Goal: Entertainment & Leisure: Browse casually

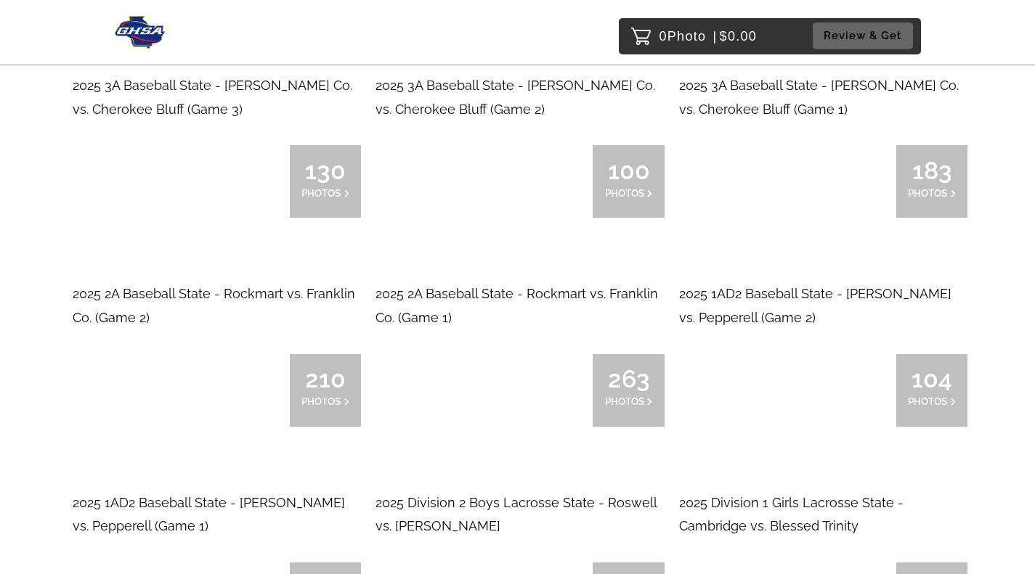
scroll to position [1039, 0]
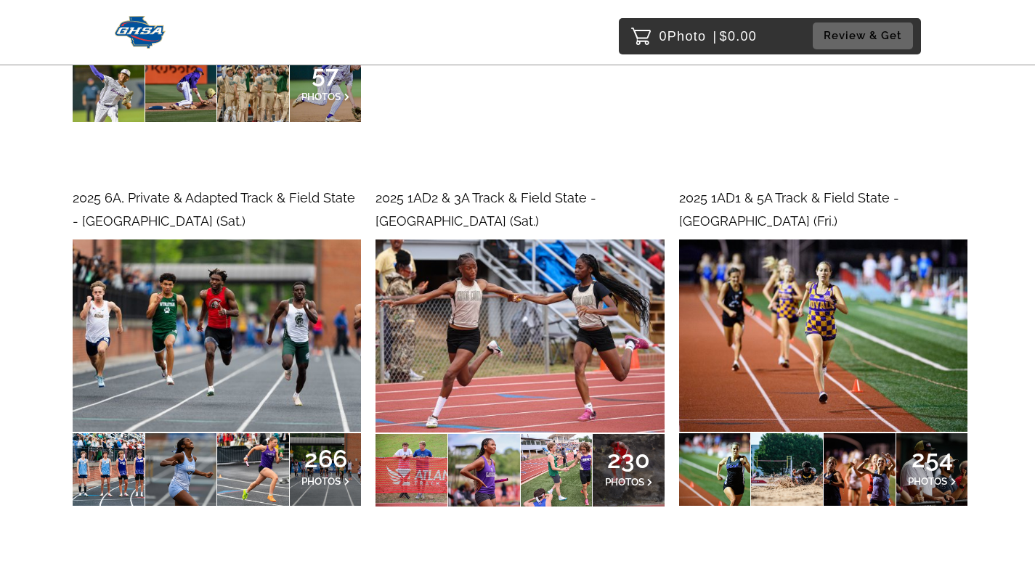
click at [595, 365] on img at bounding box center [519, 336] width 288 height 192
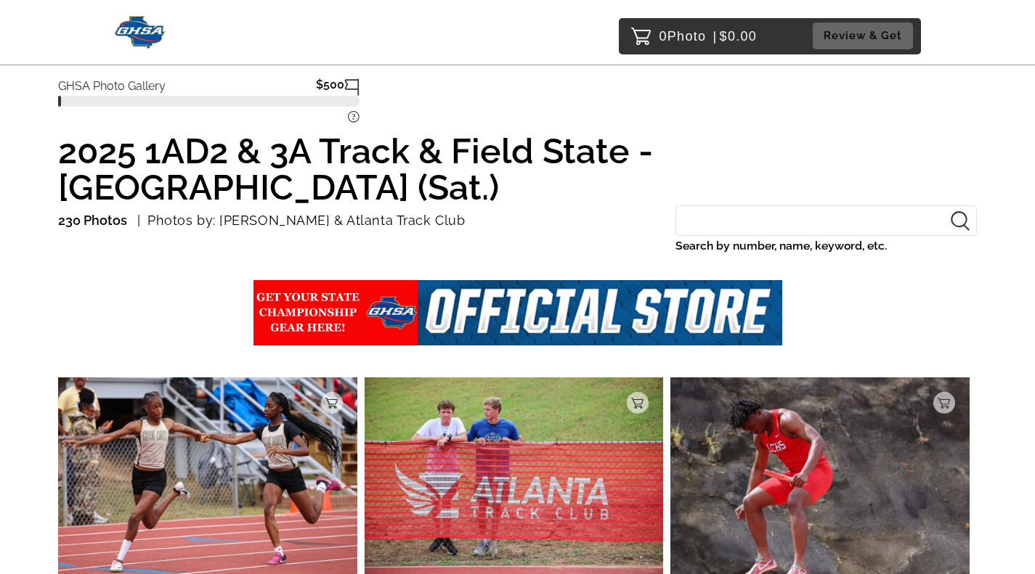
scroll to position [28, 0]
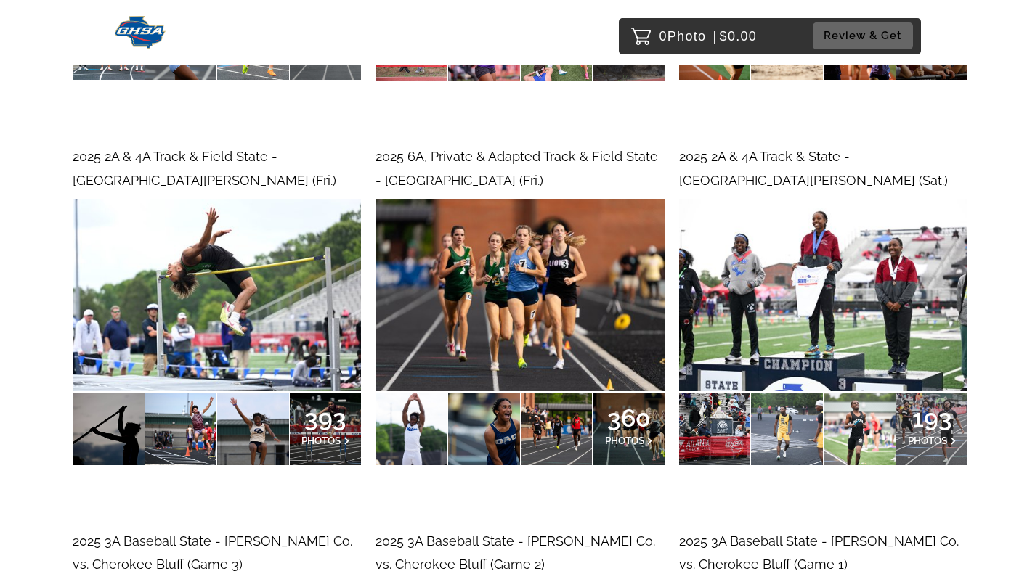
scroll to position [1494, 0]
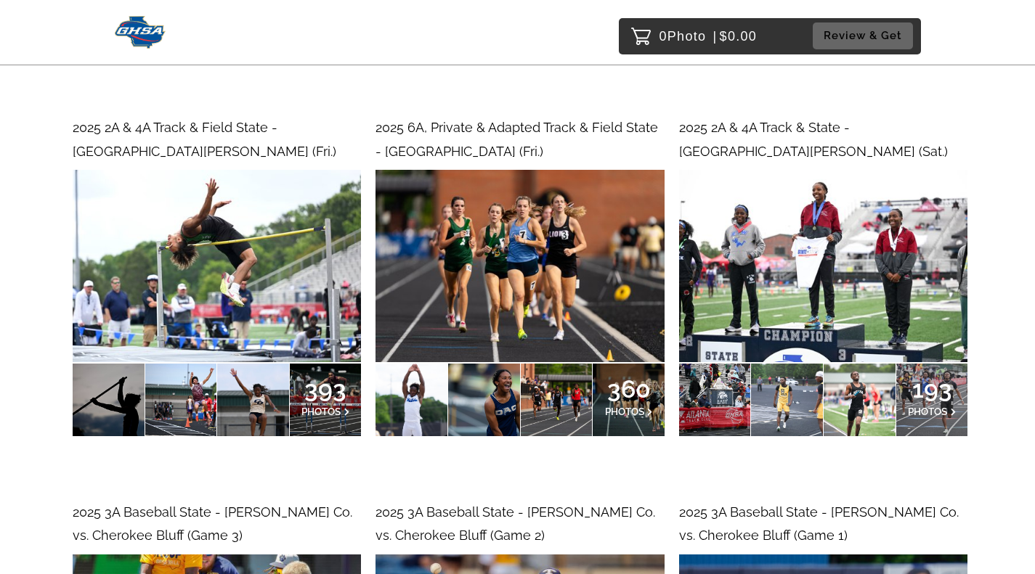
click at [808, 222] on img at bounding box center [823, 266] width 288 height 192
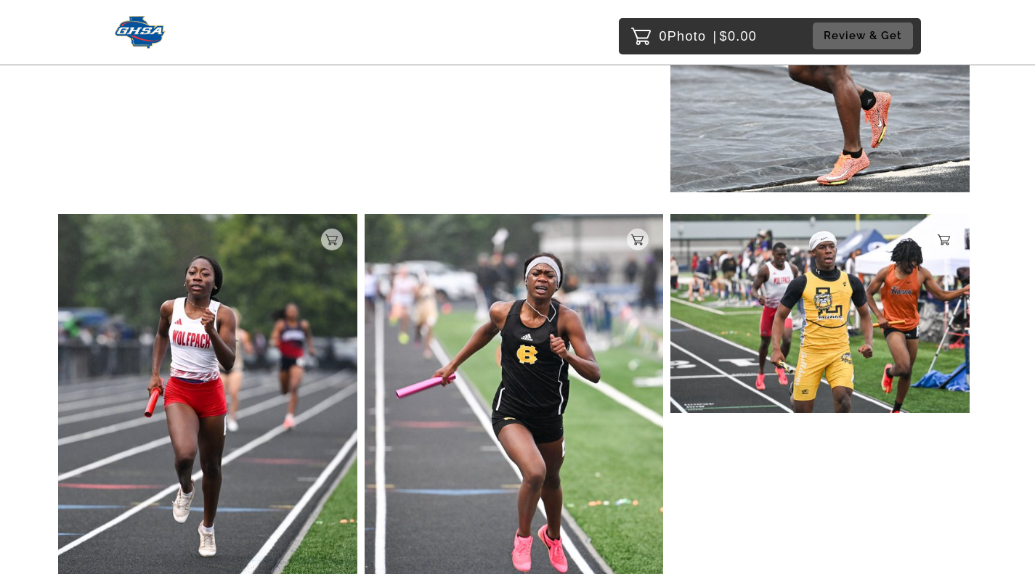
scroll to position [17096, 0]
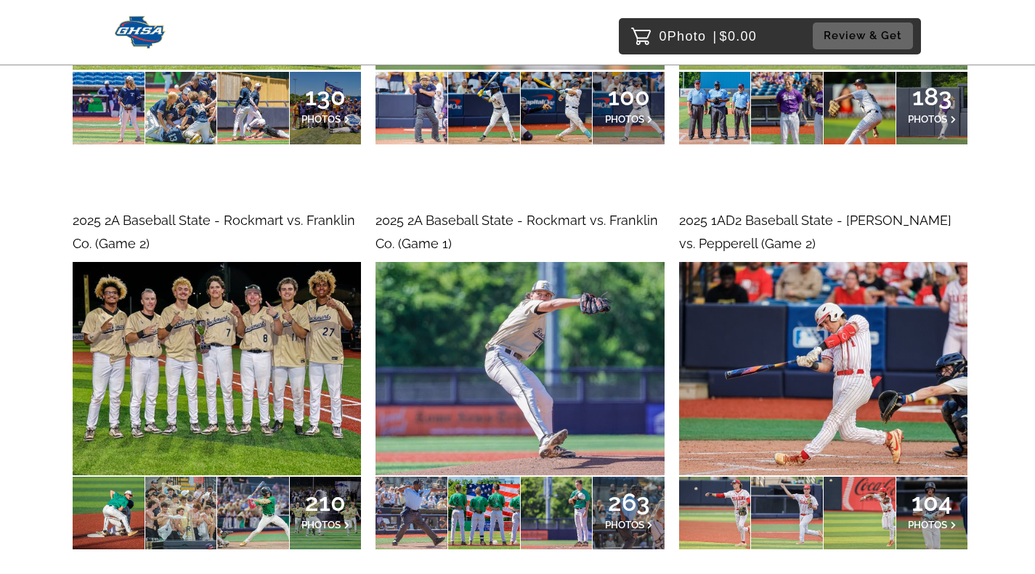
scroll to position [2250, 0]
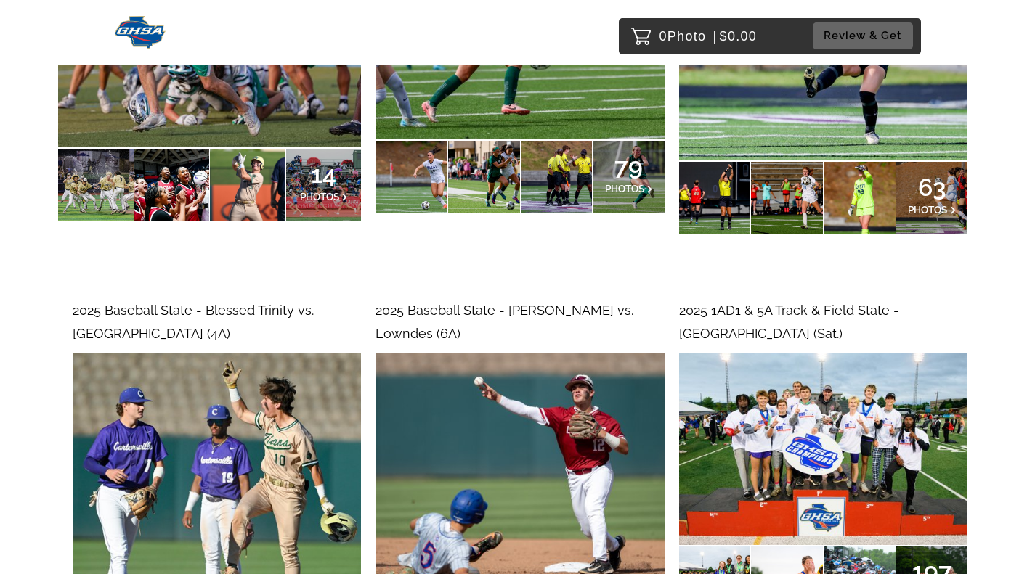
scroll to position [435, 0]
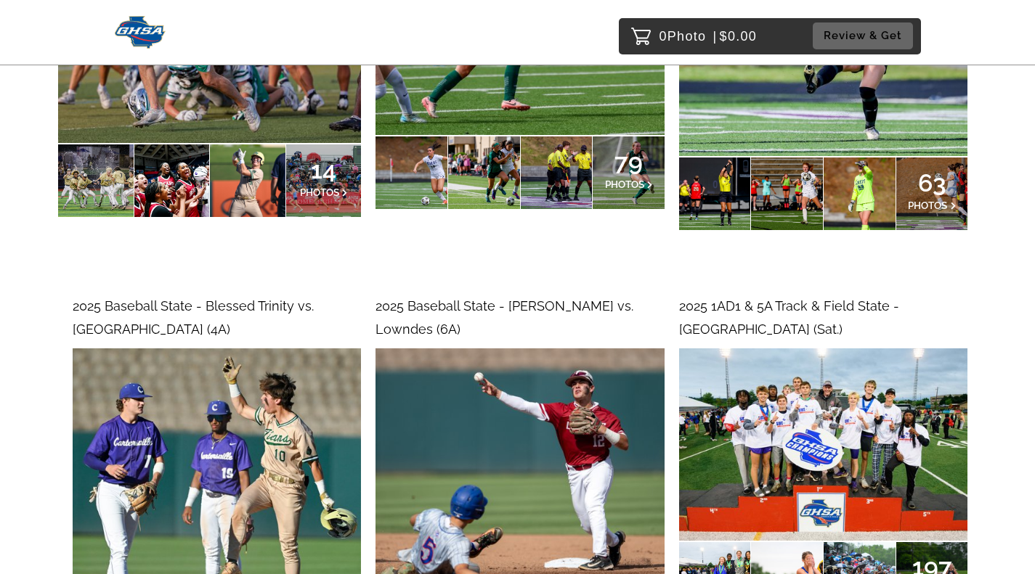
click at [873, 410] on img at bounding box center [823, 444] width 288 height 192
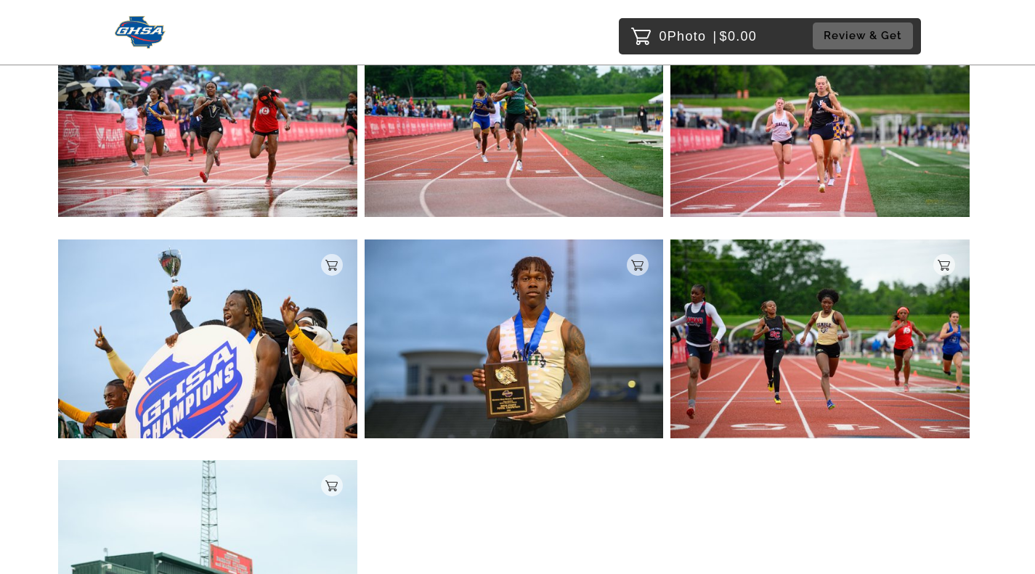
scroll to position [611, 0]
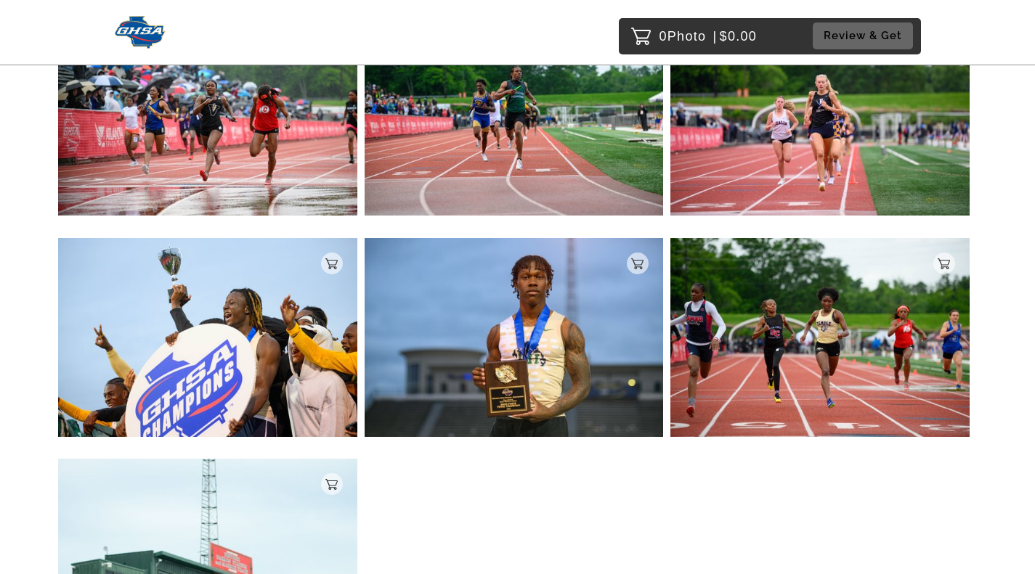
click at [861, 349] on img at bounding box center [819, 337] width 299 height 199
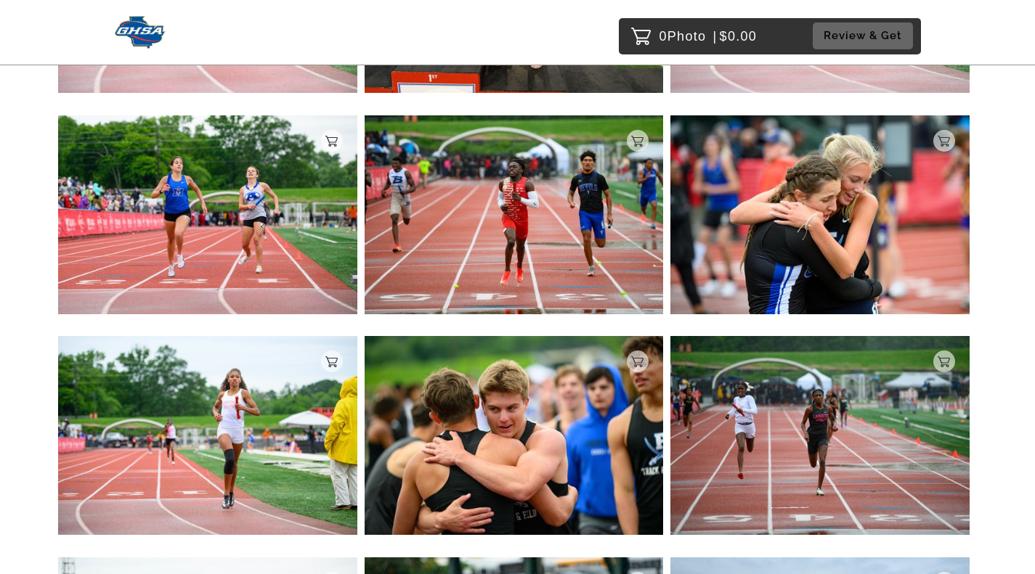
scroll to position [2094, 0]
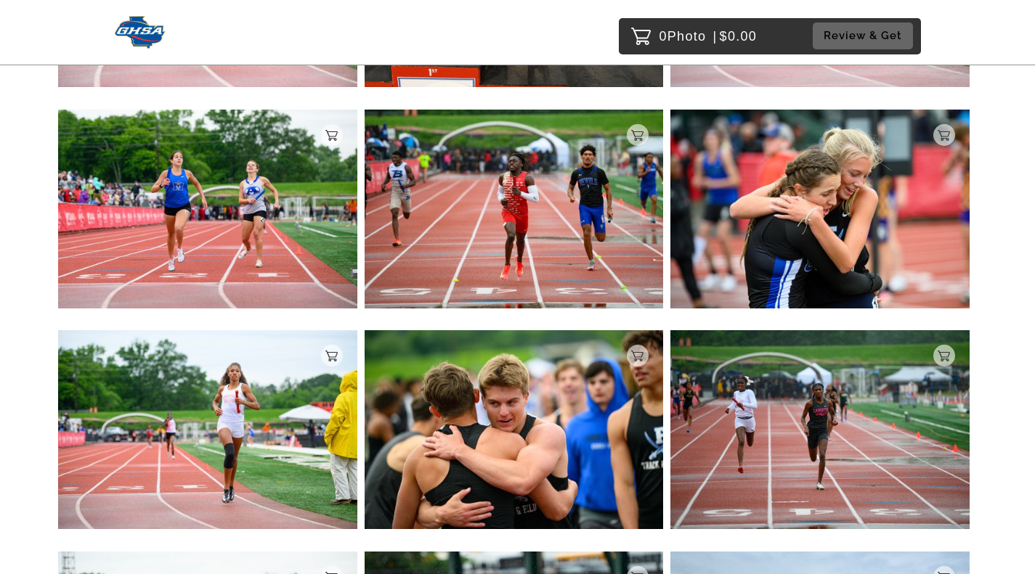
click at [876, 421] on img at bounding box center [819, 429] width 299 height 199
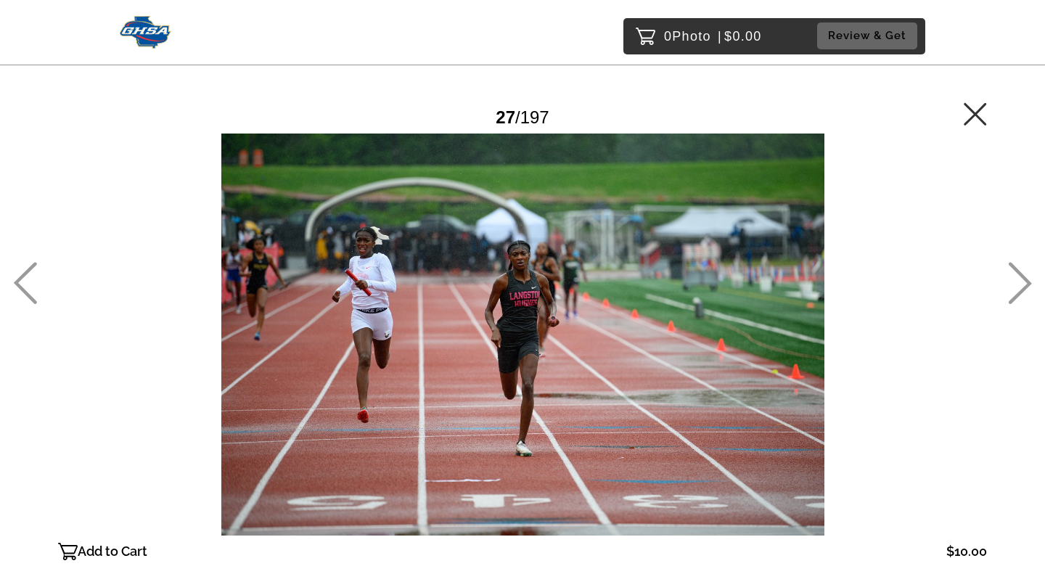
click at [971, 128] on link at bounding box center [975, 120] width 23 height 15
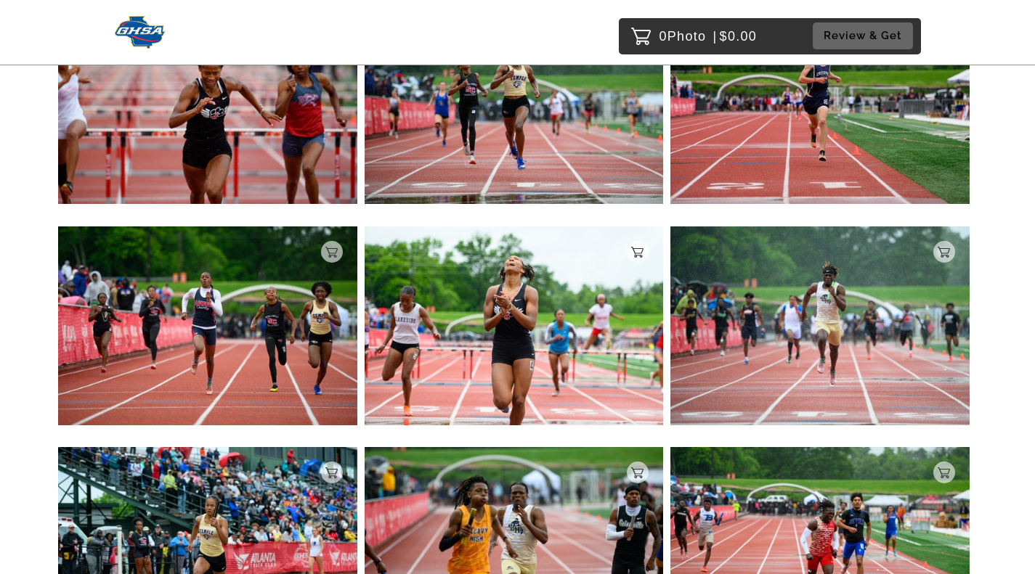
scroll to position [14359, 0]
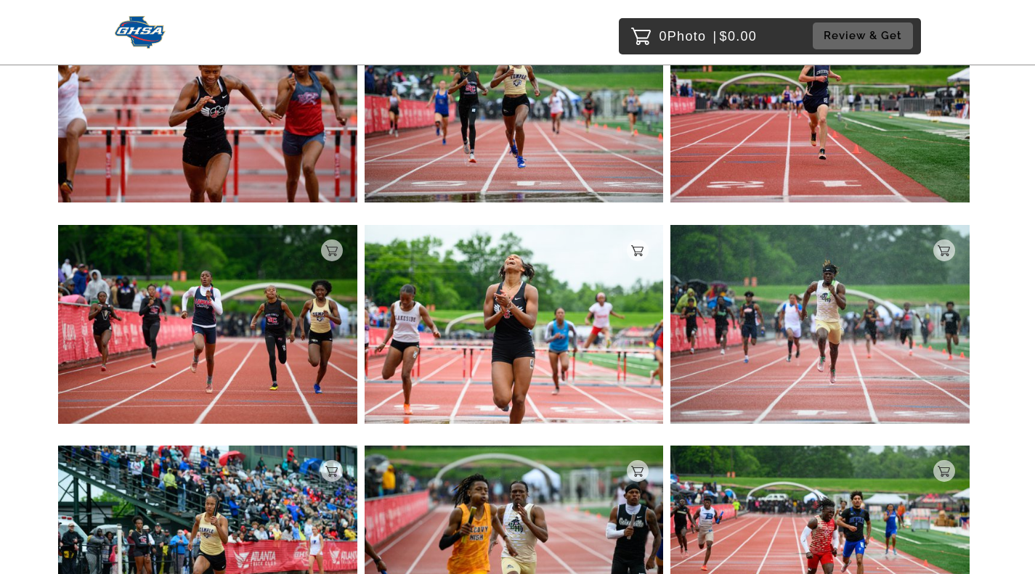
click at [234, 317] on img at bounding box center [207, 324] width 299 height 199
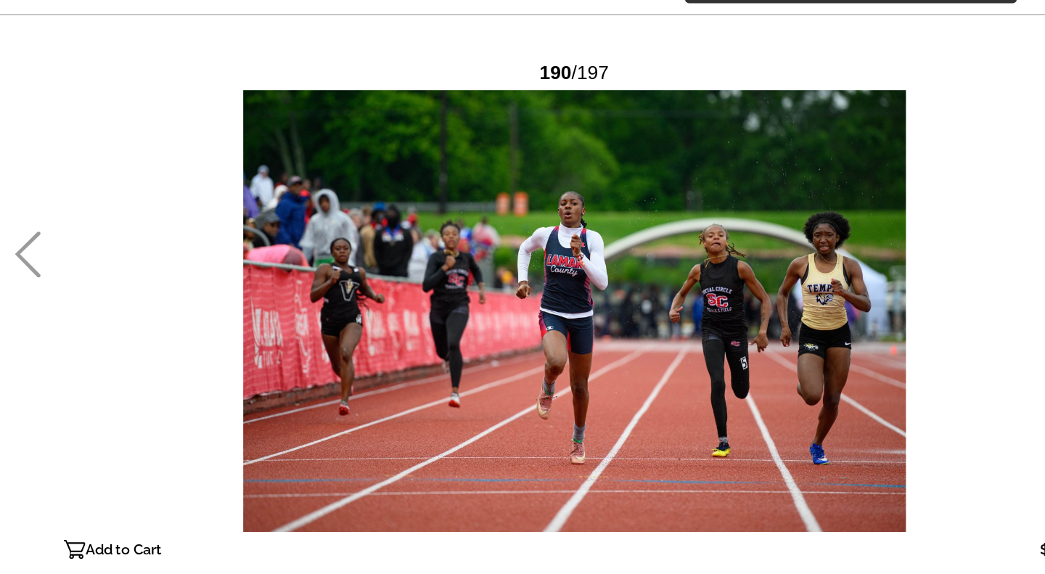
click at [23, 290] on icon at bounding box center [25, 284] width 23 height 42
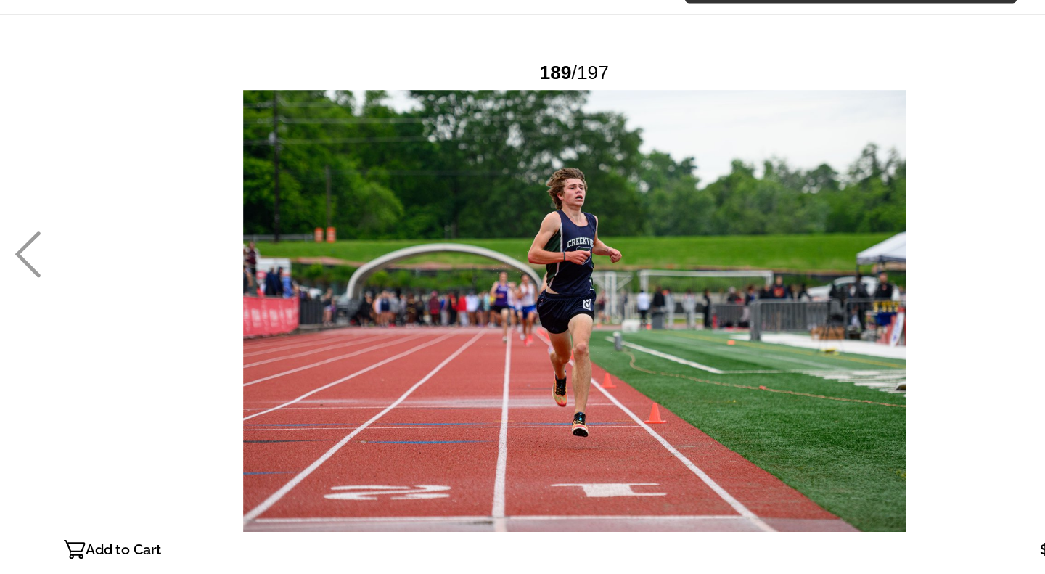
click at [884, 343] on div at bounding box center [522, 335] width 929 height 402
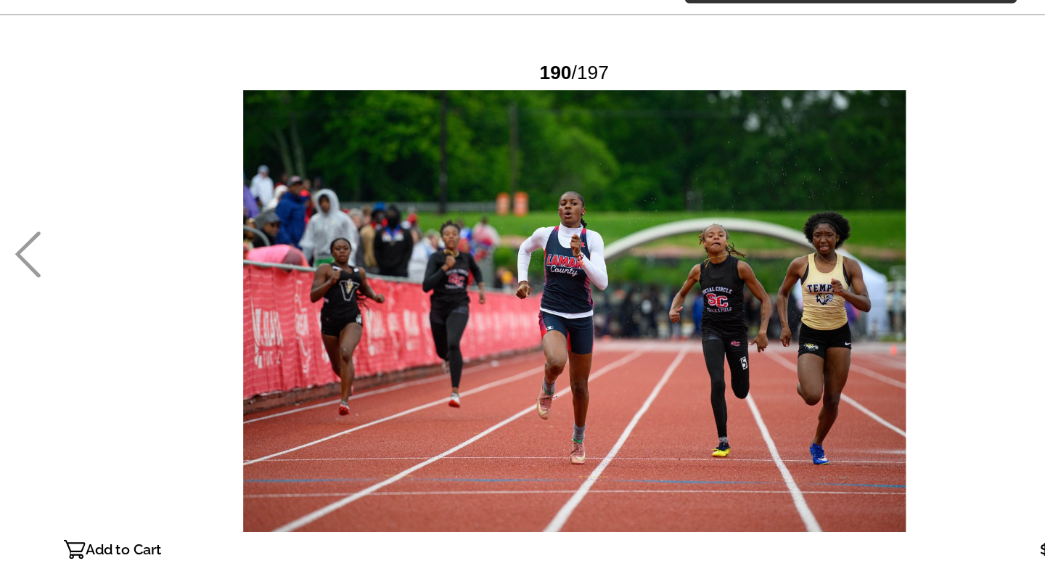
click at [881, 352] on div at bounding box center [522, 335] width 929 height 402
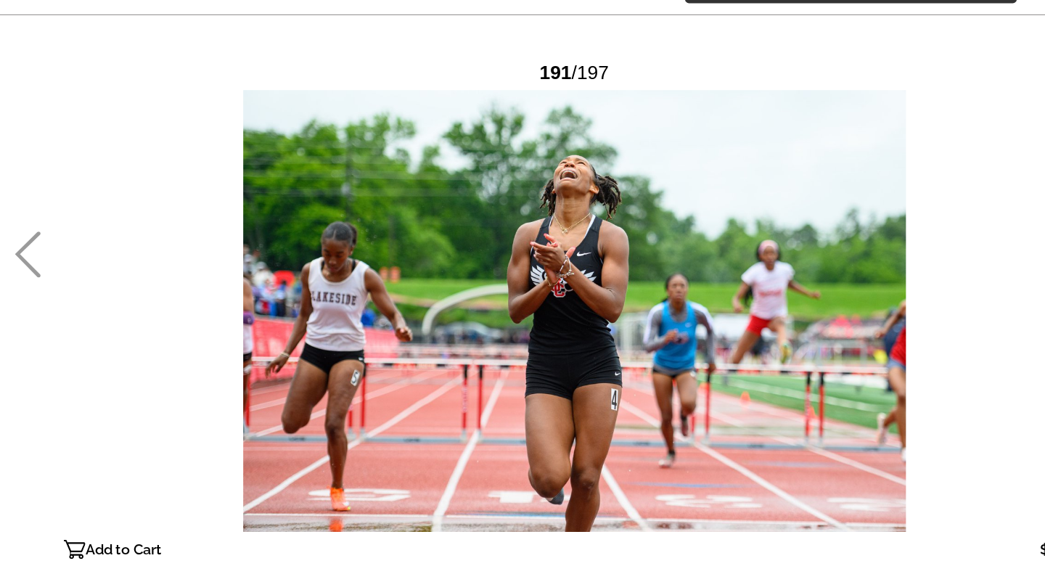
click at [875, 339] on div at bounding box center [522, 335] width 929 height 402
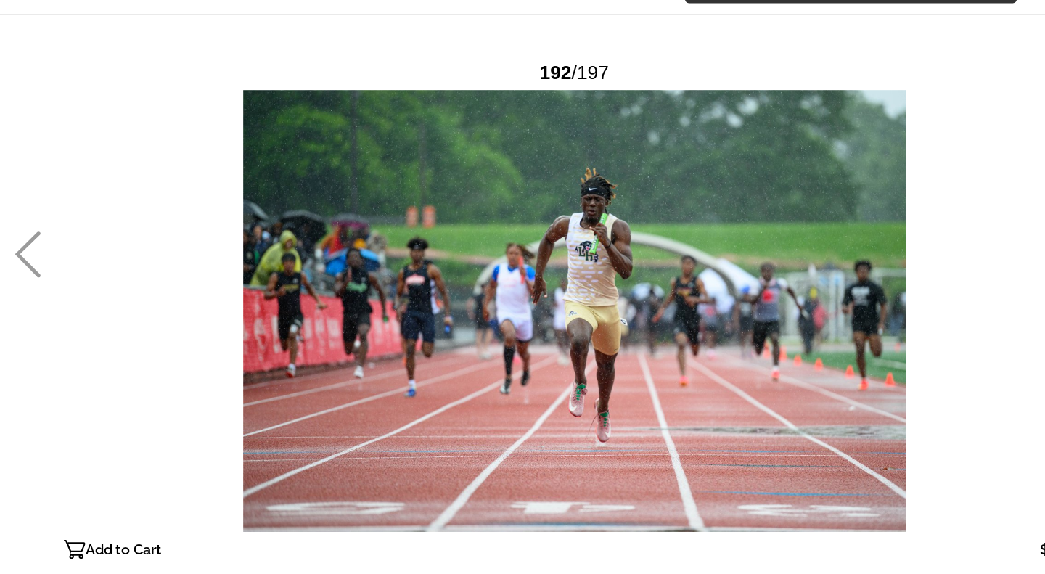
click at [878, 347] on div at bounding box center [522, 335] width 929 height 402
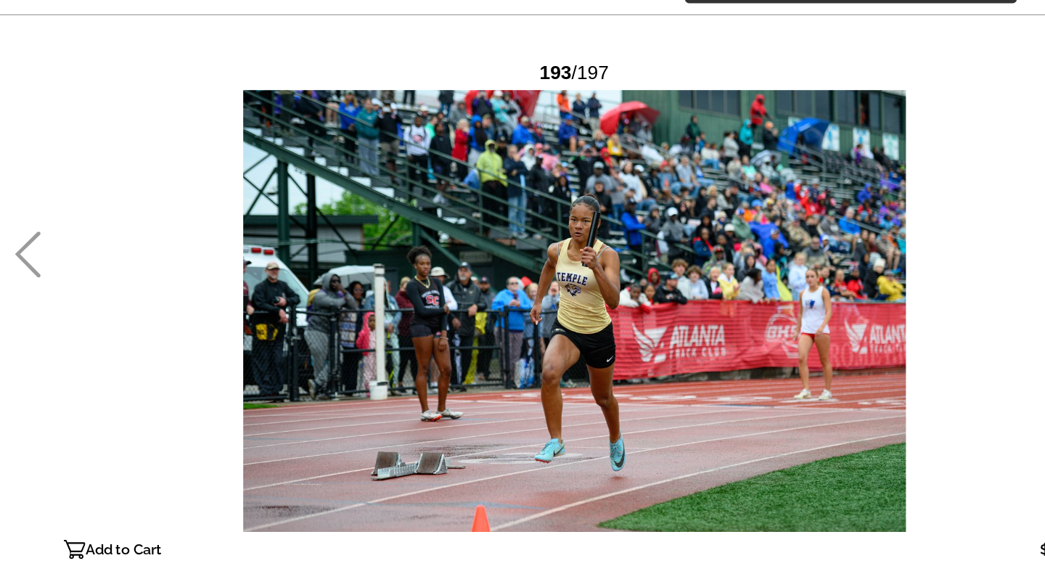
click at [874, 337] on div at bounding box center [522, 335] width 929 height 402
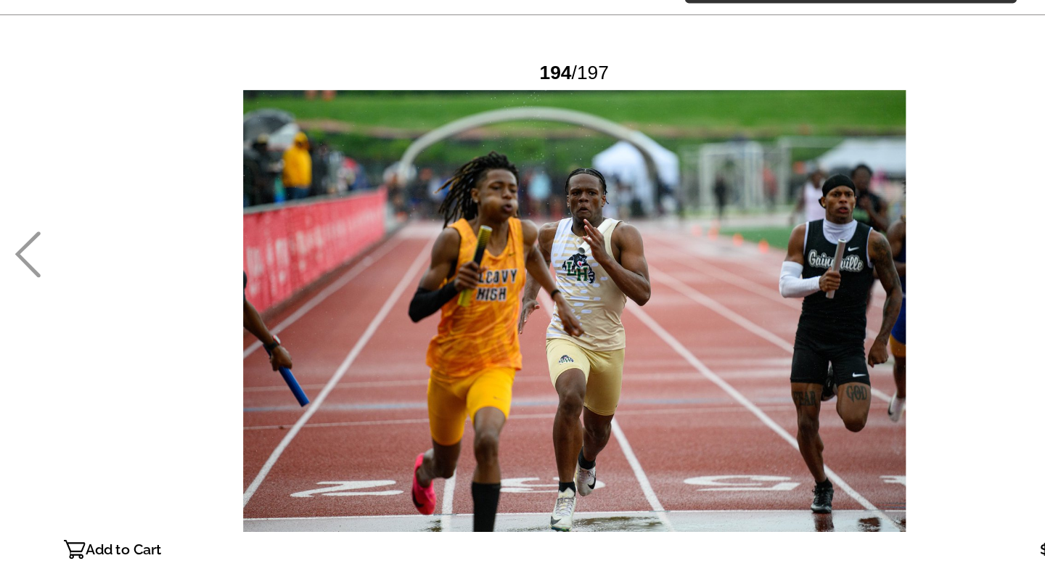
click at [34, 290] on icon at bounding box center [25, 283] width 24 height 42
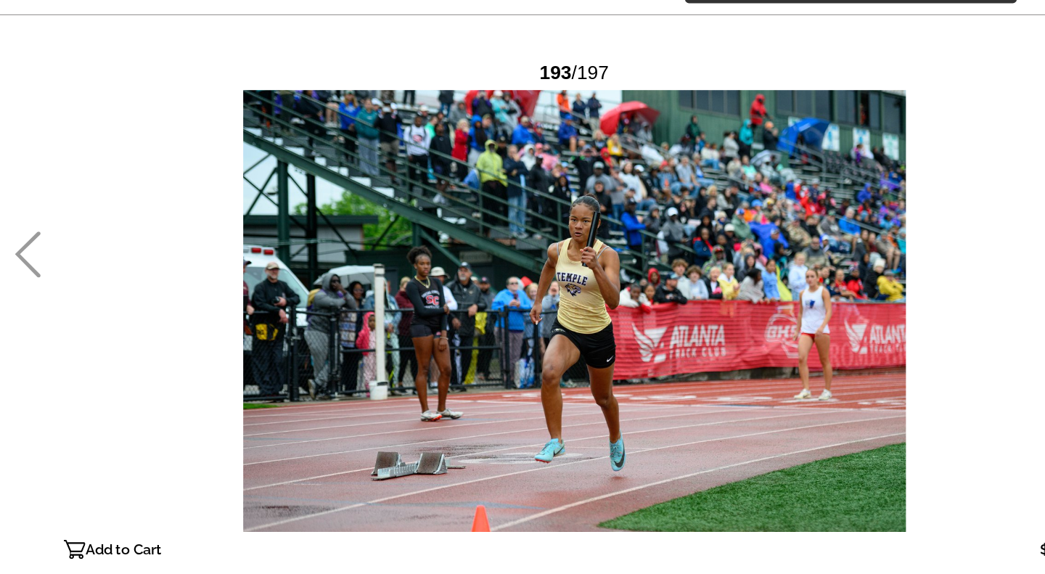
click at [890, 355] on div at bounding box center [522, 335] width 929 height 402
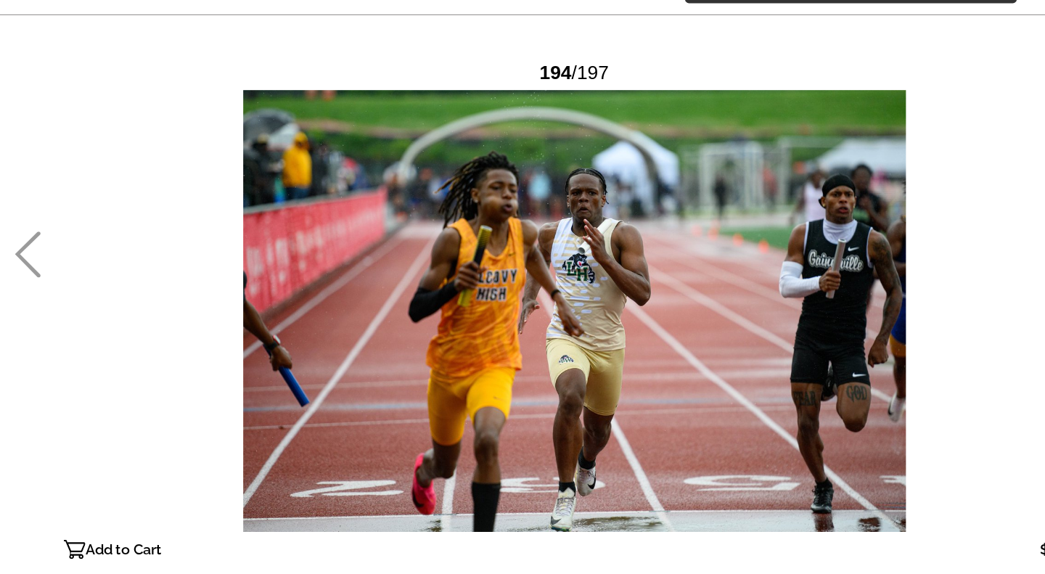
click at [887, 351] on div at bounding box center [522, 335] width 929 height 402
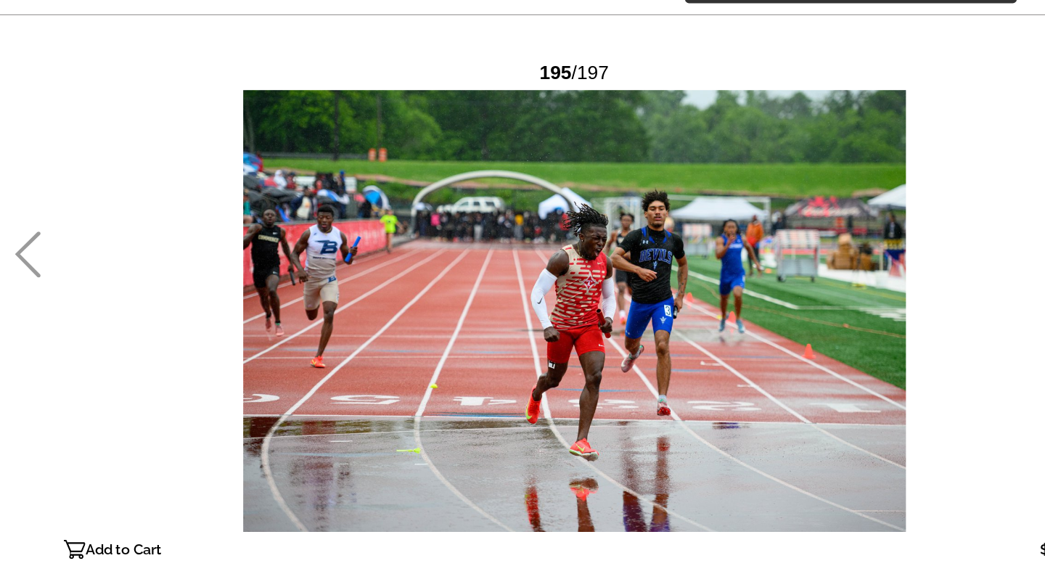
click at [881, 346] on div at bounding box center [522, 335] width 929 height 402
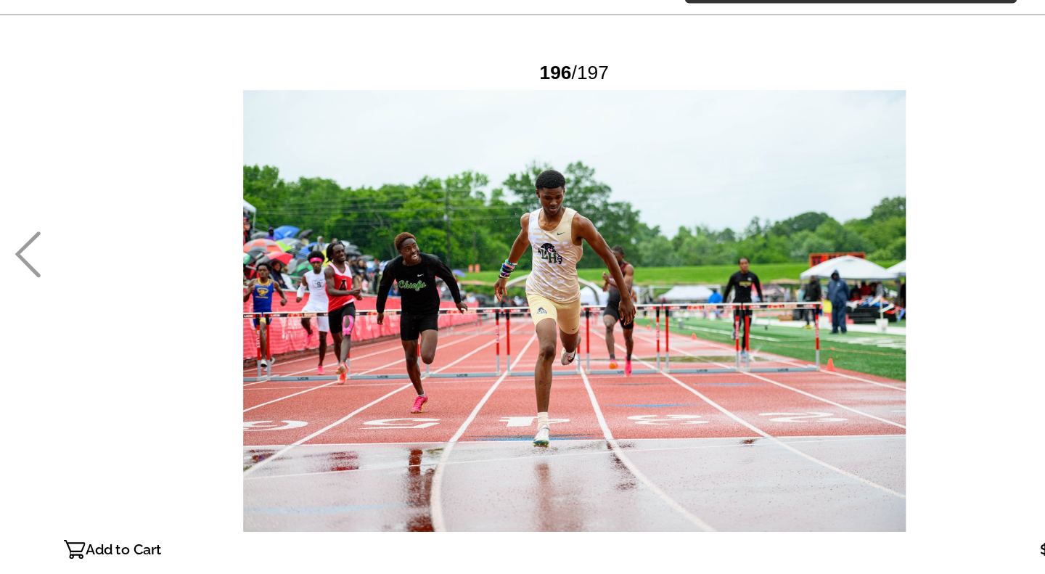
click at [881, 339] on div at bounding box center [522, 335] width 929 height 402
